Goal: Check status

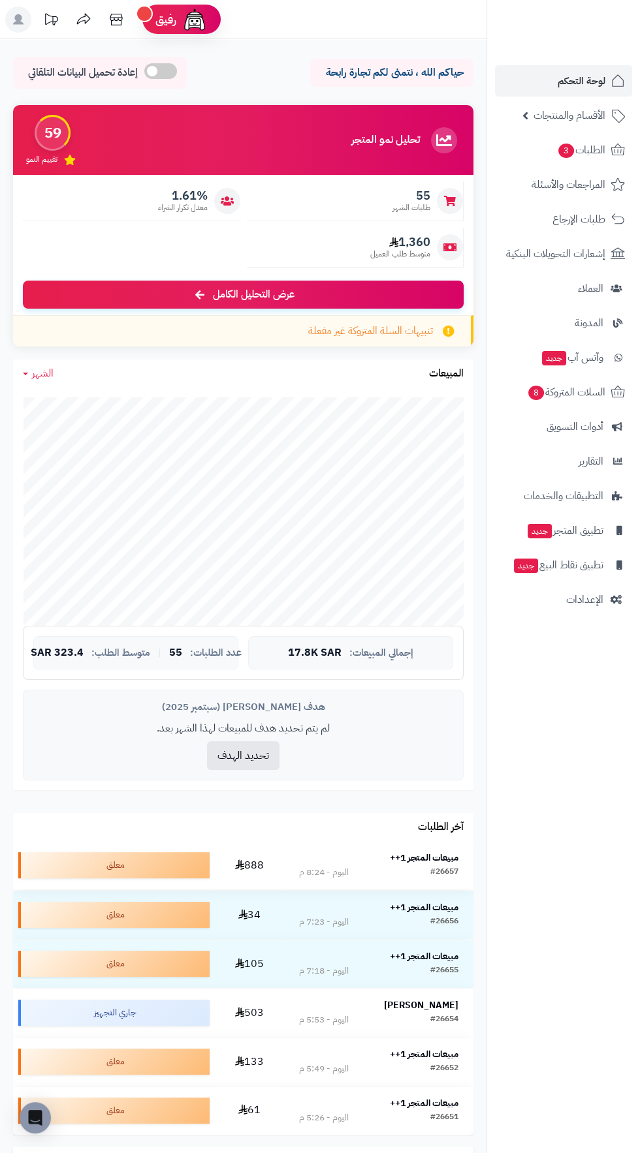
click at [412, 854] on strong "مبيعات المتجر 1++" at bounding box center [424, 858] width 69 height 14
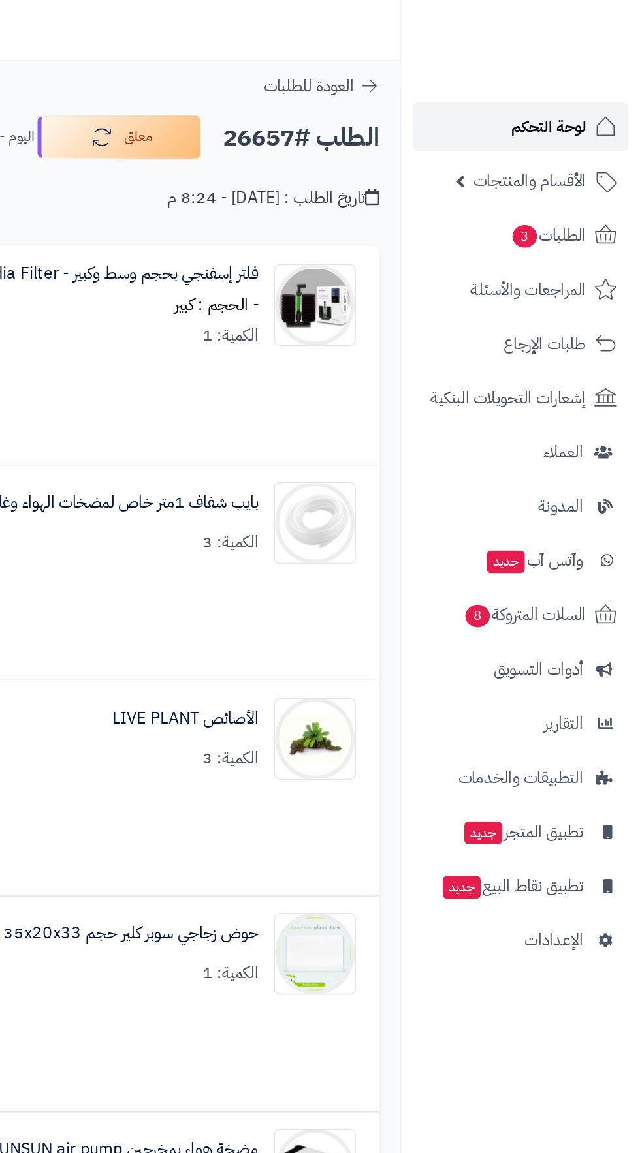
click at [563, 76] on span "لوحة التحكم" at bounding box center [581, 81] width 48 height 18
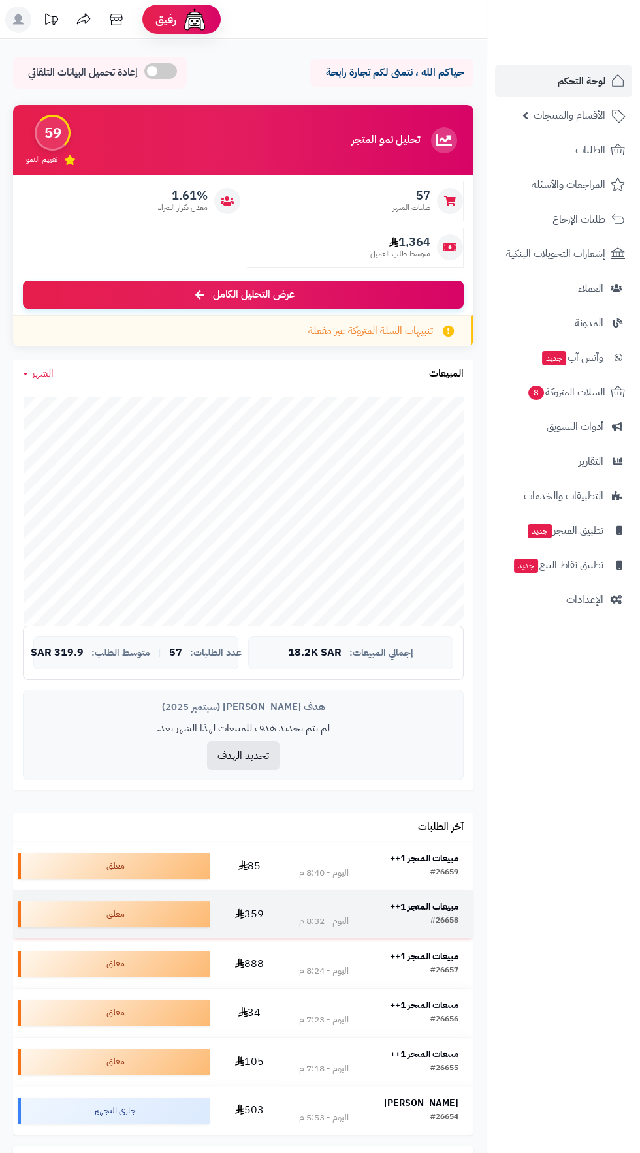
click at [446, 900] on strong "مبيعات المتجر 1++" at bounding box center [424, 907] width 69 height 14
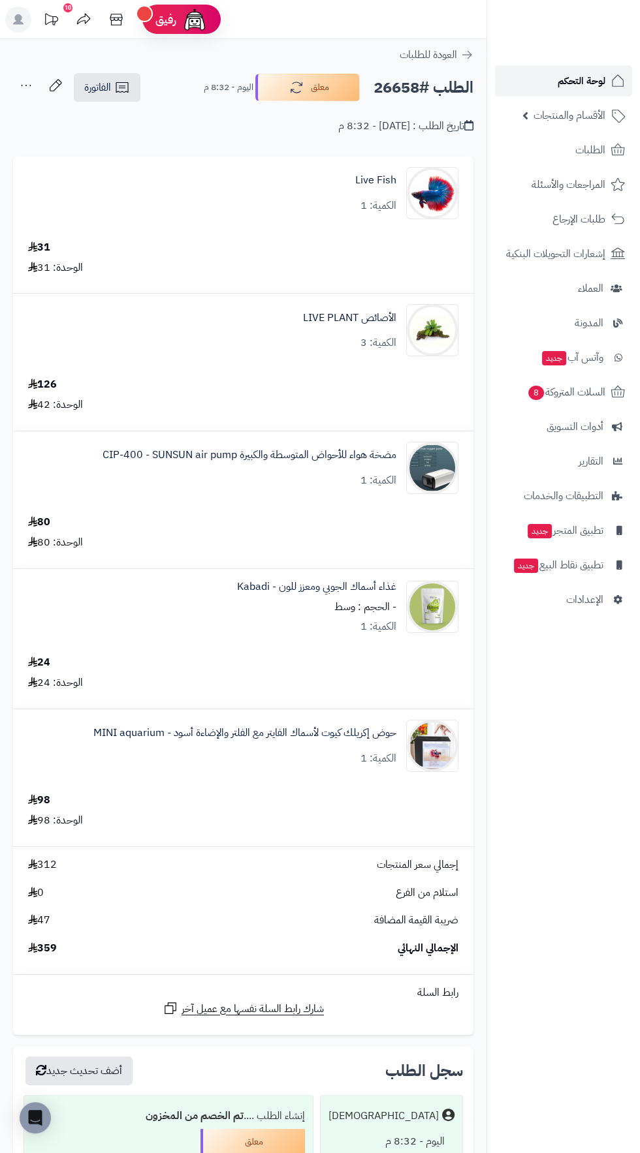
click at [590, 76] on span "لوحة التحكم" at bounding box center [581, 81] width 48 height 18
